Goal: Register for event/course

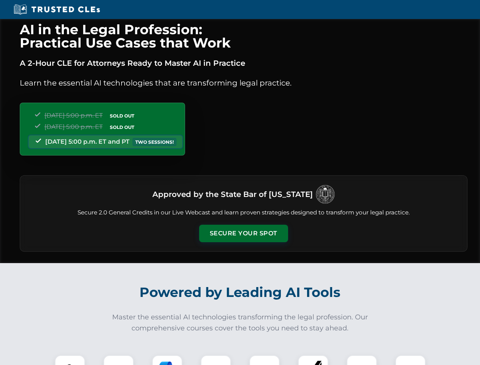
click at [243, 233] on button "Secure Your Spot" at bounding box center [243, 232] width 89 height 17
click at [70, 360] on img at bounding box center [70, 370] width 22 height 22
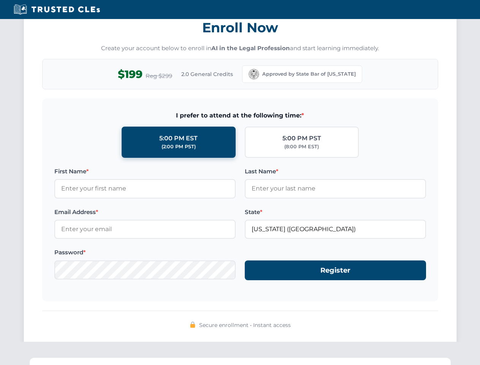
scroll to position [746, 0]
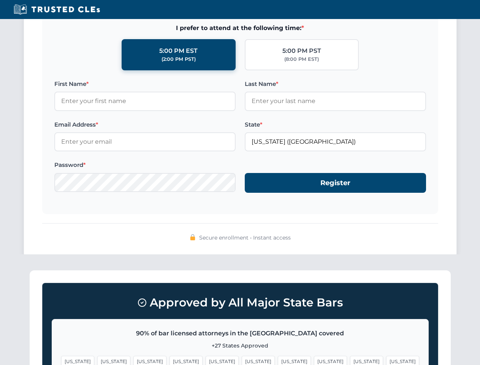
click at [278, 360] on span "[US_STATE]" at bounding box center [294, 361] width 33 height 11
click at [350, 360] on span "[US_STATE]" at bounding box center [366, 361] width 33 height 11
